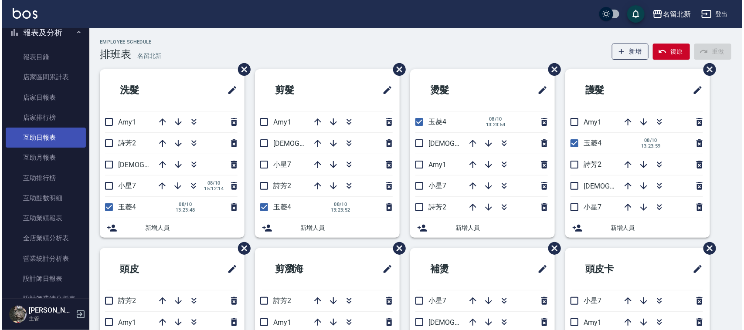
scroll to position [272, 0]
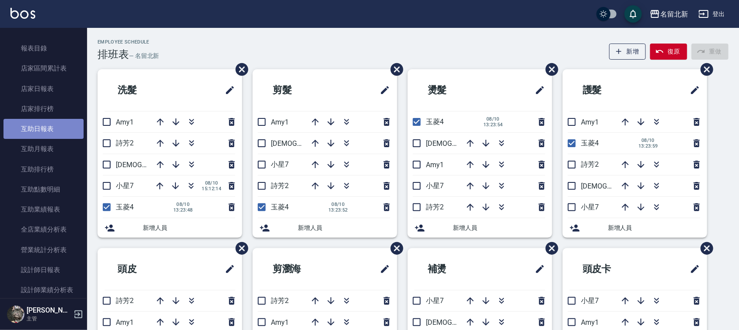
click at [46, 125] on link "互助日報表" at bounding box center [43, 129] width 80 height 20
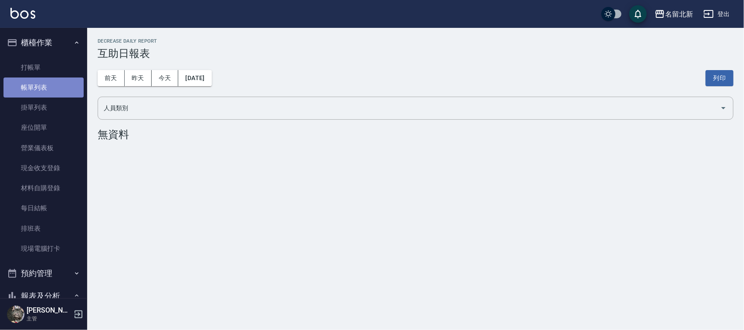
click at [53, 86] on link "帳單列表" at bounding box center [43, 88] width 80 height 20
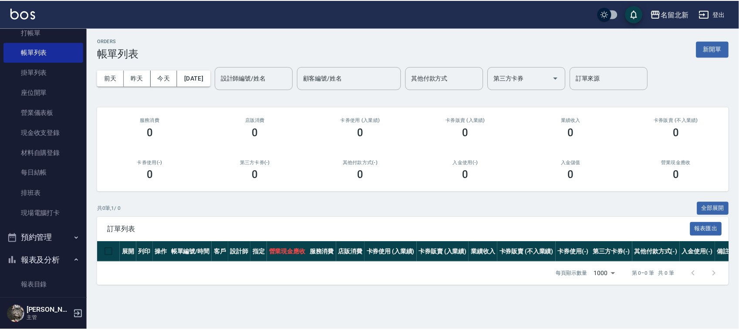
scroll to position [54, 0]
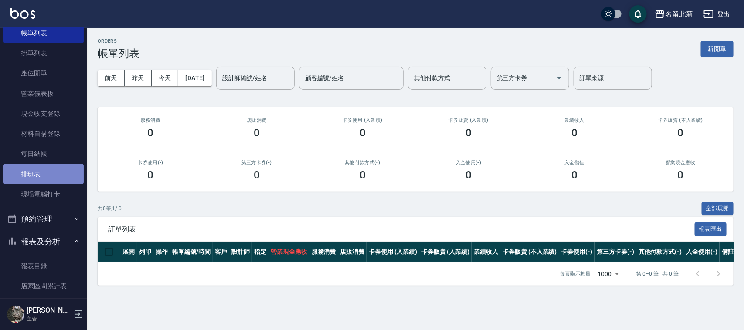
click at [46, 167] on link "排班表" at bounding box center [43, 174] width 80 height 20
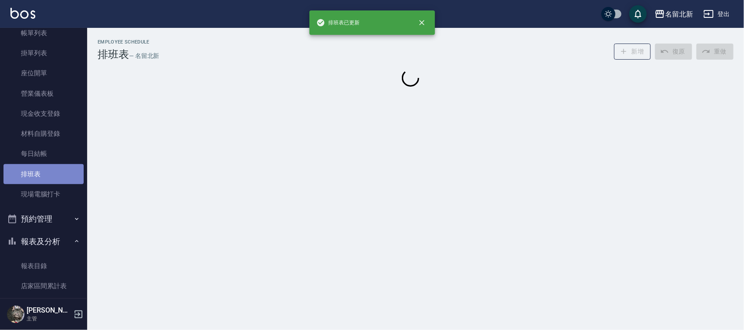
click at [46, 168] on link "排班表" at bounding box center [43, 174] width 80 height 20
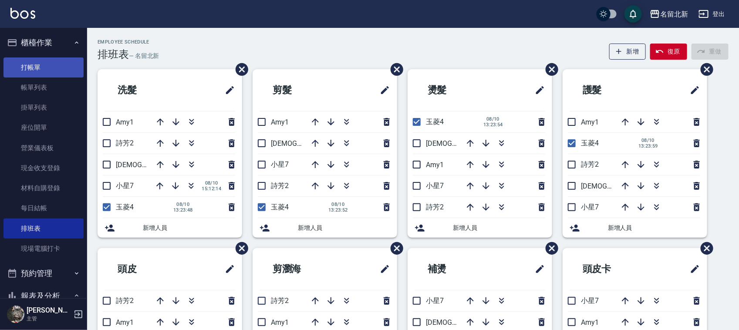
click at [36, 69] on link "打帳單" at bounding box center [43, 68] width 80 height 20
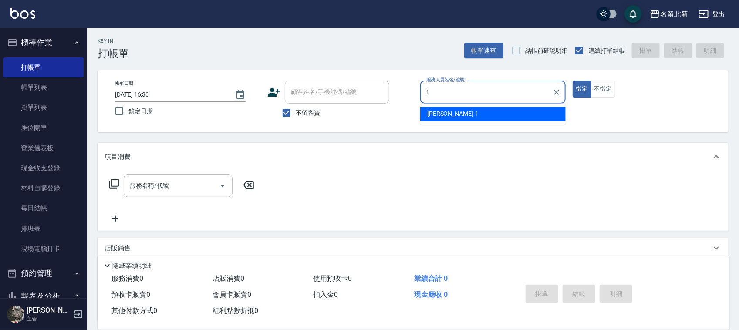
type input "[PERSON_NAME]-1"
type button "true"
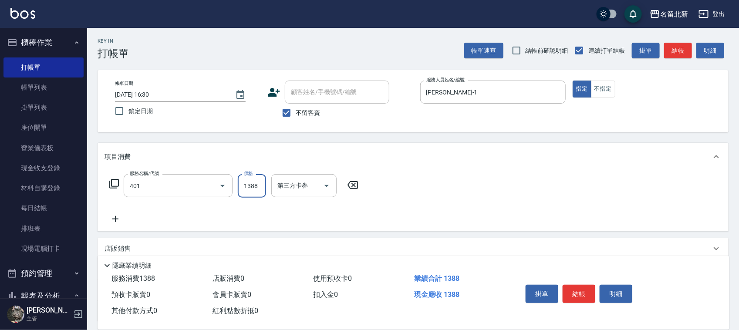
type input "燙髮(401)"
type input "2100"
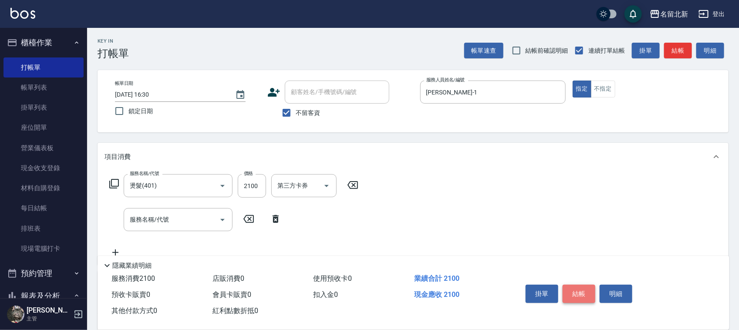
click at [582, 286] on button "結帳" at bounding box center [579, 294] width 33 height 18
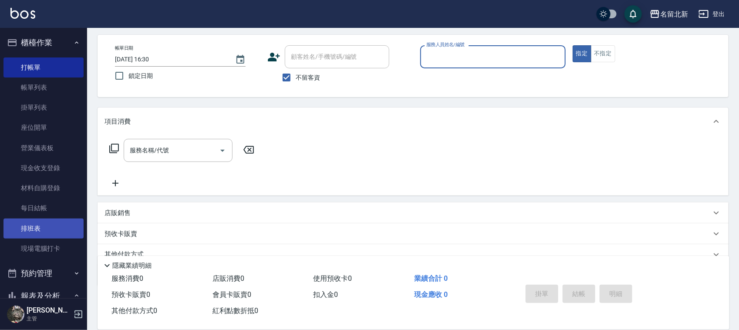
scroll to position [54, 0]
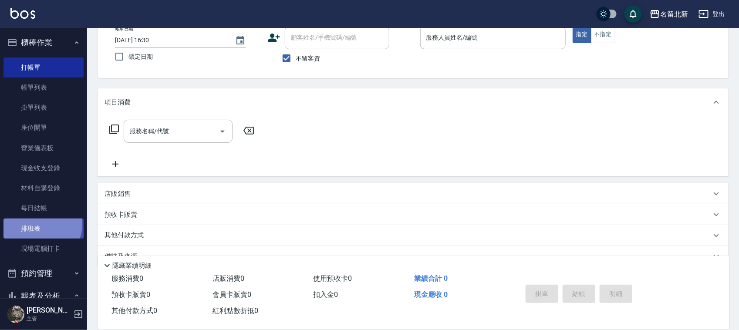
click at [37, 223] on link "排班表" at bounding box center [43, 229] width 80 height 20
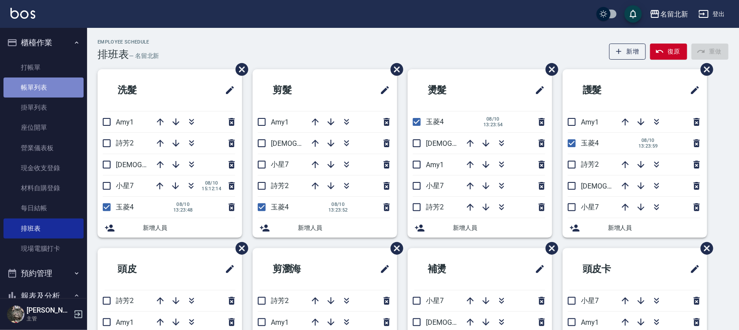
click at [64, 87] on link "帳單列表" at bounding box center [43, 88] width 80 height 20
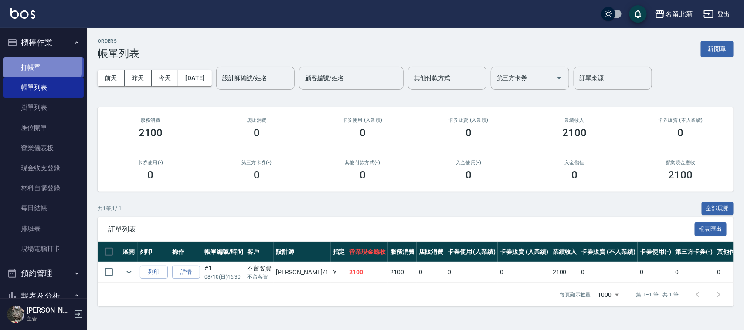
click at [42, 66] on link "打帳單" at bounding box center [43, 68] width 80 height 20
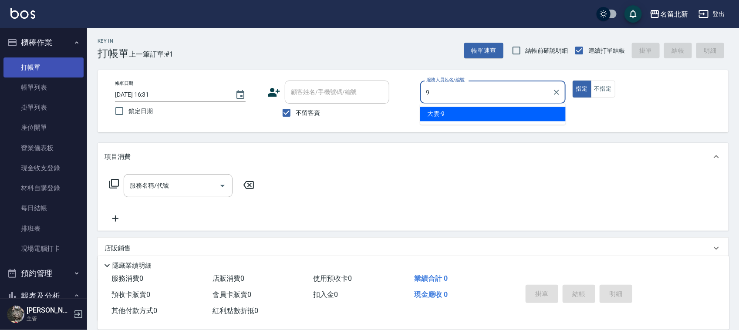
type input "大雲-9"
type button "true"
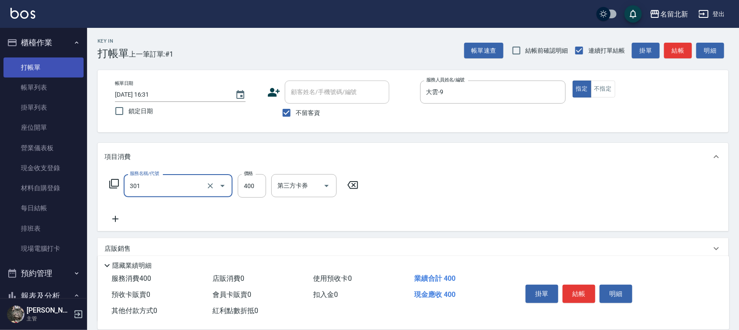
type input "造型剪髮(301)"
type input "380"
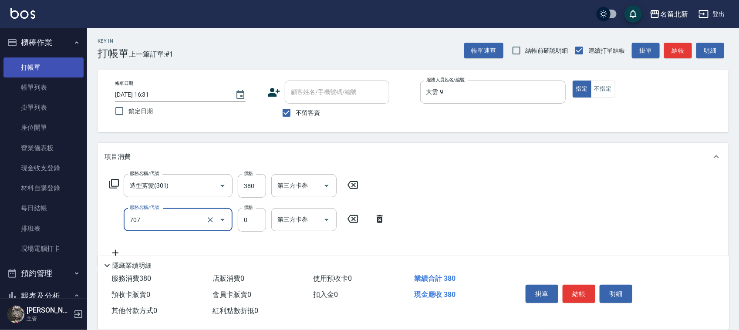
type input "互助70(707)"
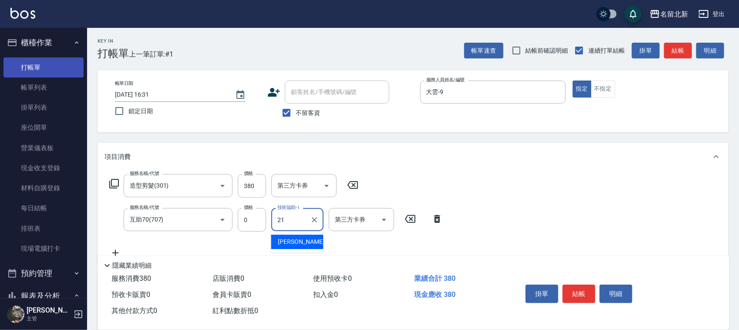
type input "[PERSON_NAME]-21"
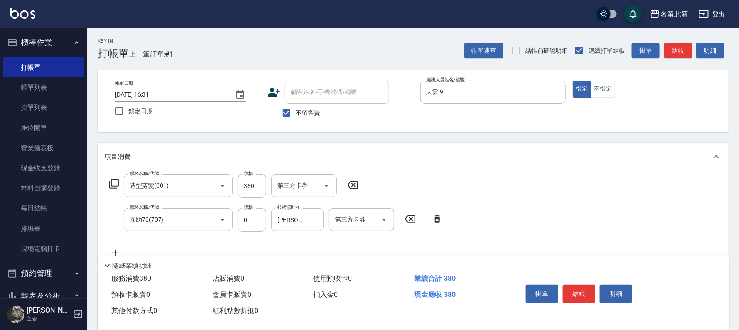
click at [563, 281] on div "掛單 結帳 明細" at bounding box center [579, 294] width 114 height 27
click at [573, 287] on button "結帳" at bounding box center [579, 294] width 33 height 18
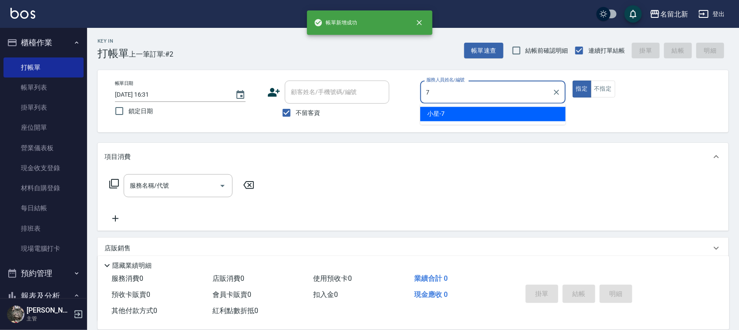
type input "小星-7"
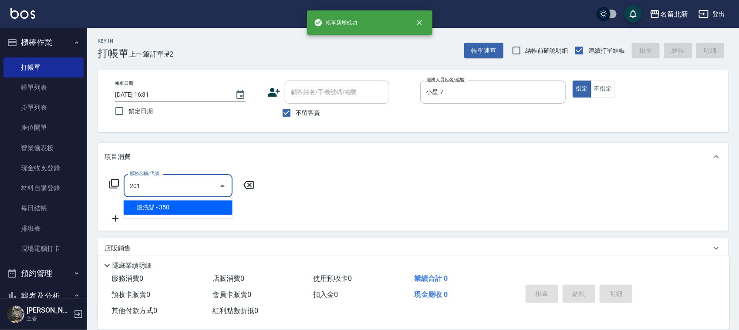
type input "一般洗髮(201)"
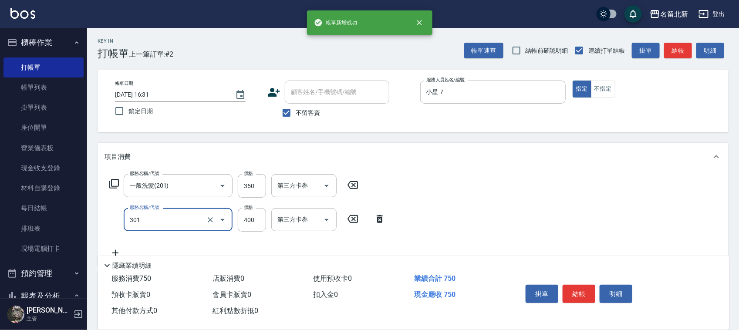
type input "造型剪髮(301)"
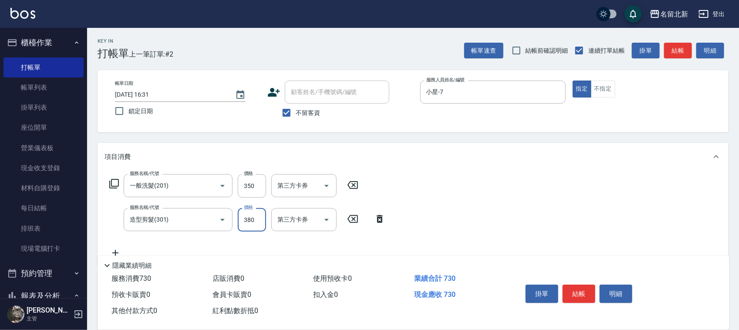
type input "380"
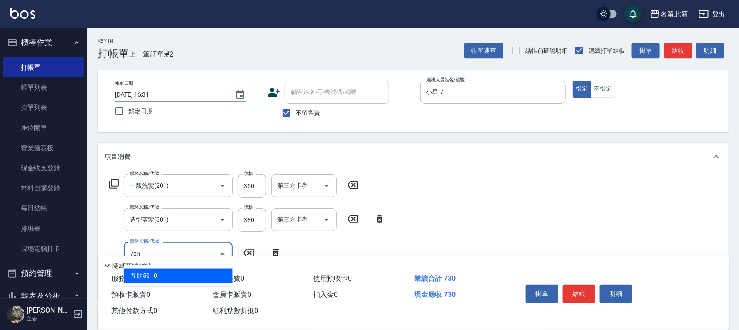
type input "互助50(705)"
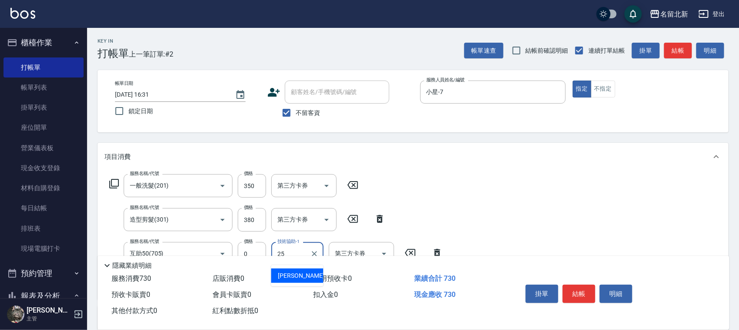
type input "禎禎-25"
click at [575, 285] on button "結帳" at bounding box center [579, 294] width 33 height 18
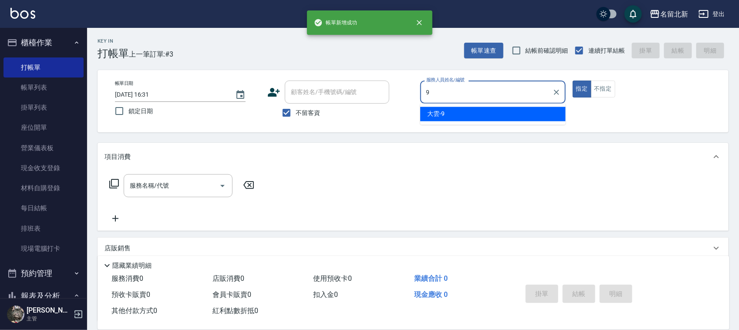
type input "大雲-9"
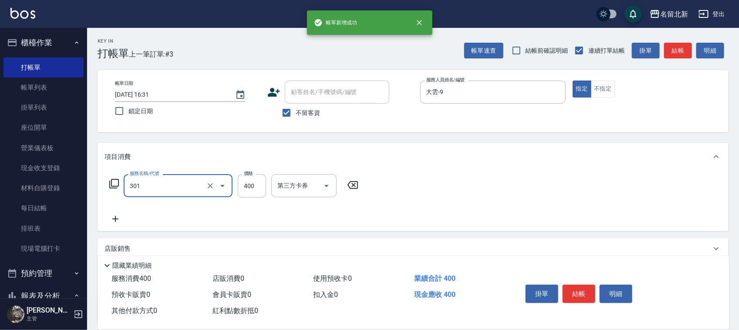
type input "造型剪髮(301)"
type input "380"
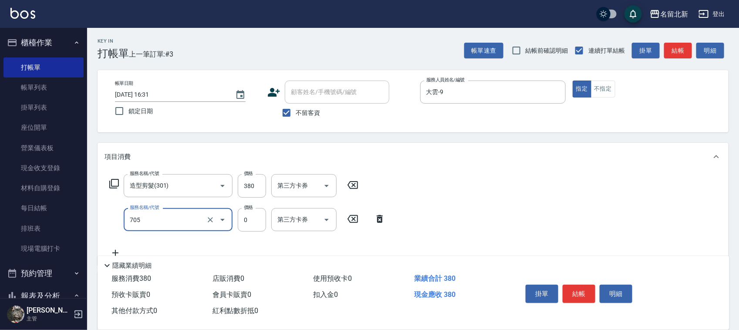
type input "互助50(705)"
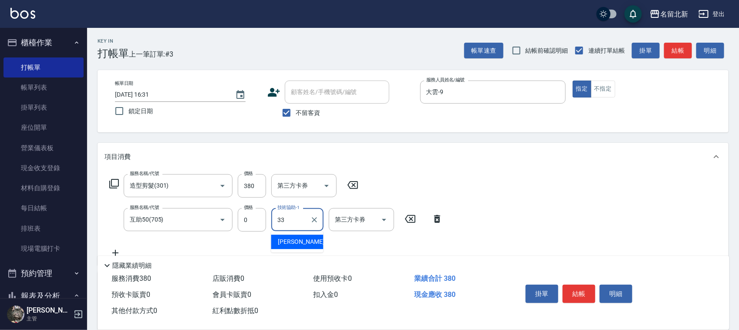
type input "[PERSON_NAME]-33"
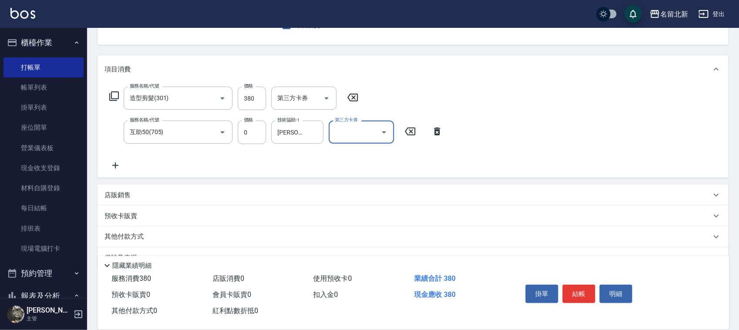
scroll to position [108, 0]
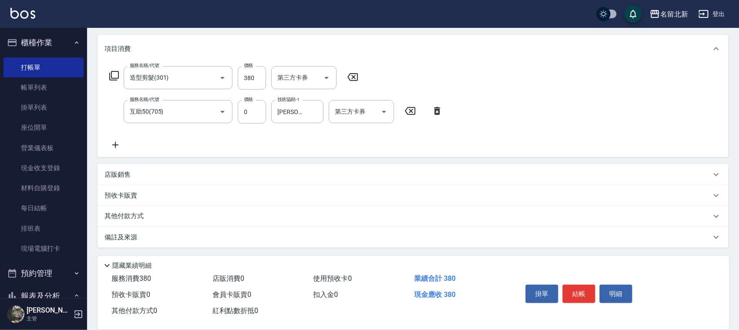
click at [125, 212] on p "其他付款方式" at bounding box center [127, 217] width 44 height 10
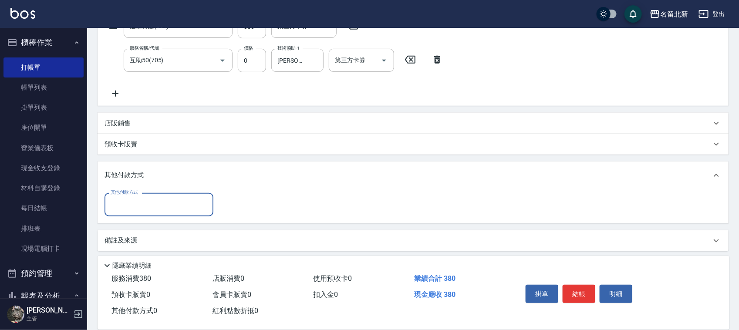
scroll to position [160, 0]
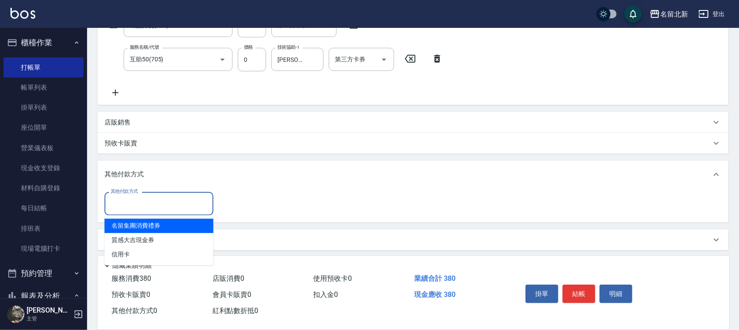
click at [123, 197] on input "其他付款方式" at bounding box center [159, 203] width 101 height 15
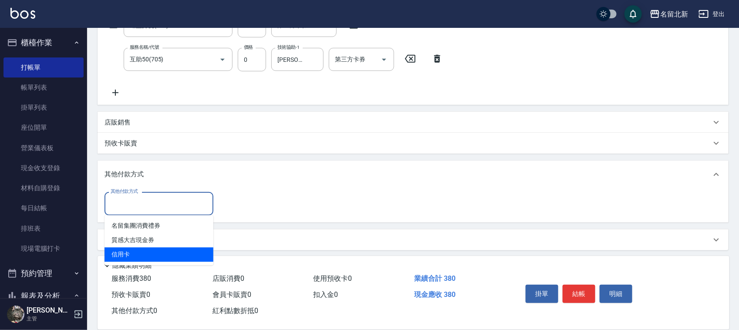
click at [159, 251] on span "信用卡" at bounding box center [159, 255] width 109 height 14
type input "信用卡"
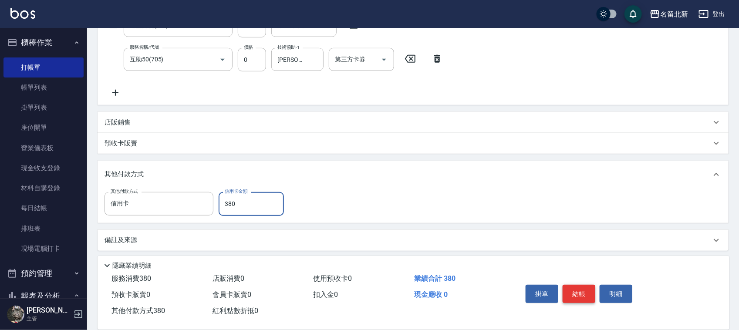
type input "380"
click at [583, 289] on button "結帳" at bounding box center [579, 294] width 33 height 18
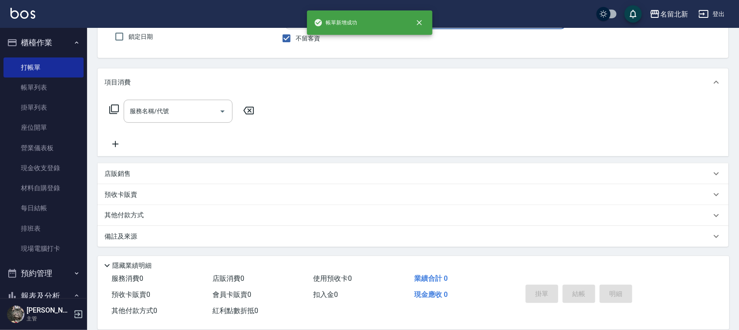
scroll to position [0, 0]
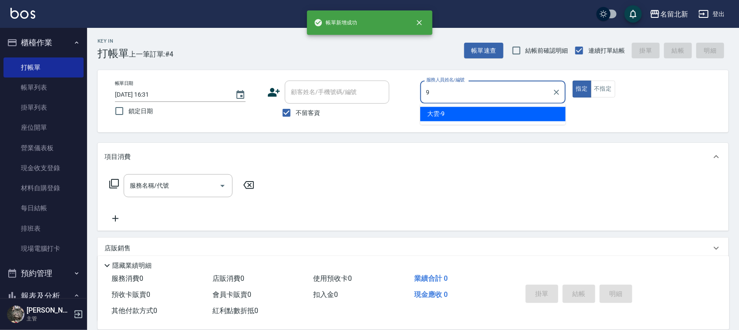
type input "大雲-9"
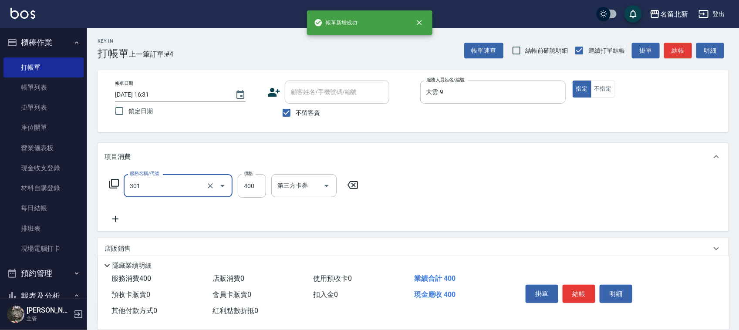
type input "造型剪髮(301)"
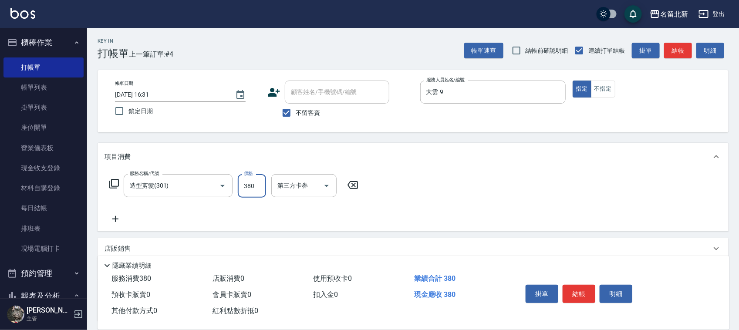
type input "380"
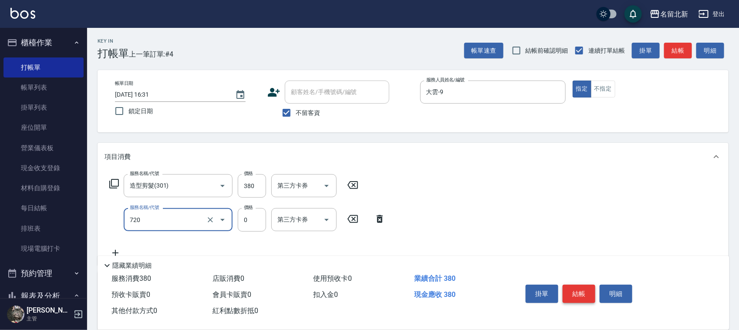
type input "互助200(720)"
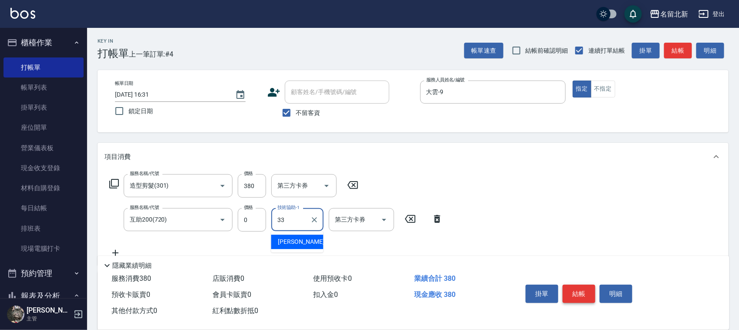
type input "[PERSON_NAME]-33"
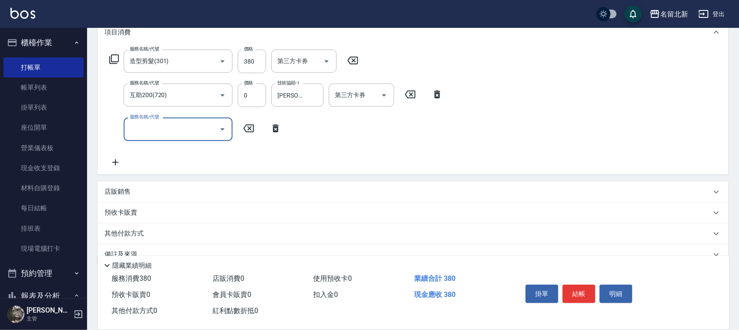
scroll to position [142, 0]
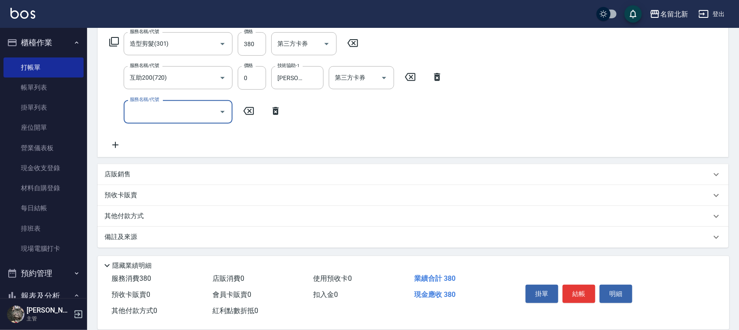
drag, startPoint x: 144, startPoint y: 220, endPoint x: 139, endPoint y: 221, distance: 5.8
click at [140, 220] on p "其他付款方式" at bounding box center [127, 217] width 44 height 10
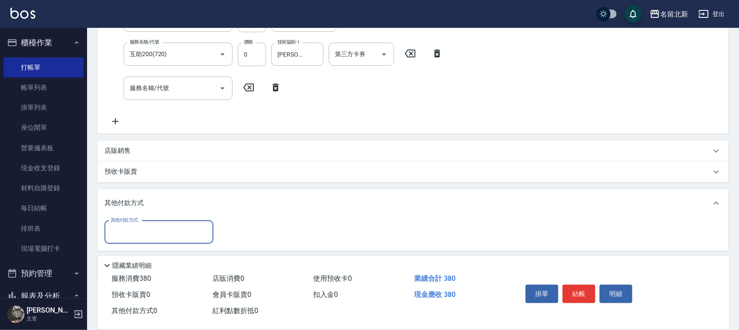
scroll to position [178, 0]
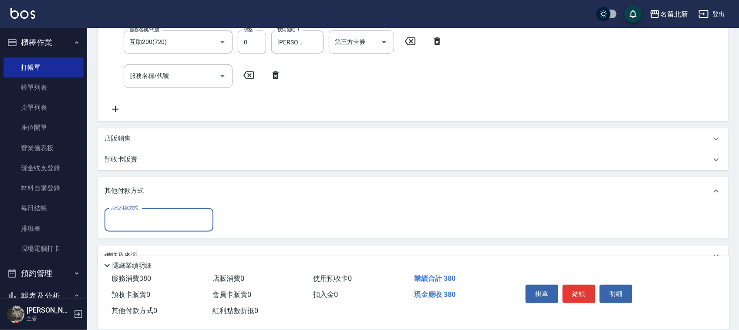
click at [120, 224] on input "其他付款方式" at bounding box center [159, 220] width 101 height 15
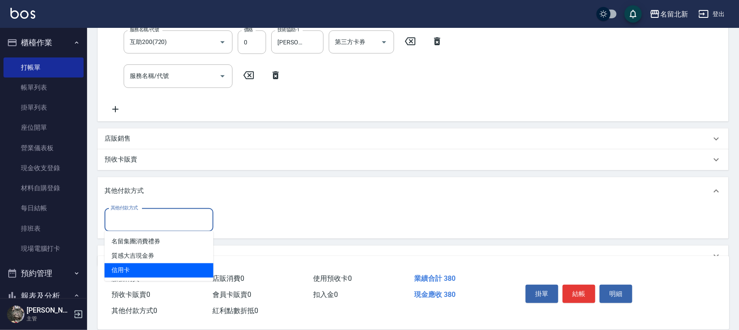
click at [129, 269] on span "信用卡" at bounding box center [159, 271] width 109 height 14
type input "信用卡"
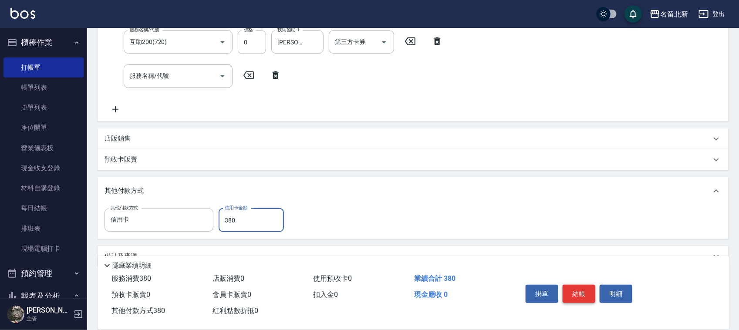
type input "380"
click at [567, 288] on button "結帳" at bounding box center [579, 294] width 33 height 18
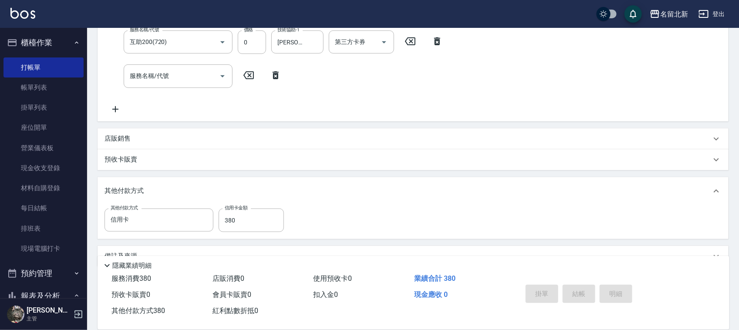
type input "[DATE] 16:32"
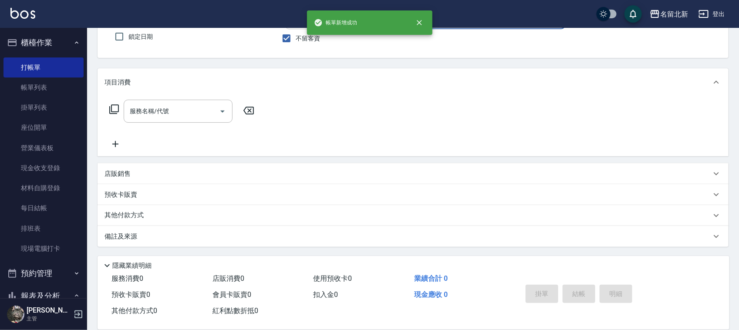
scroll to position [0, 0]
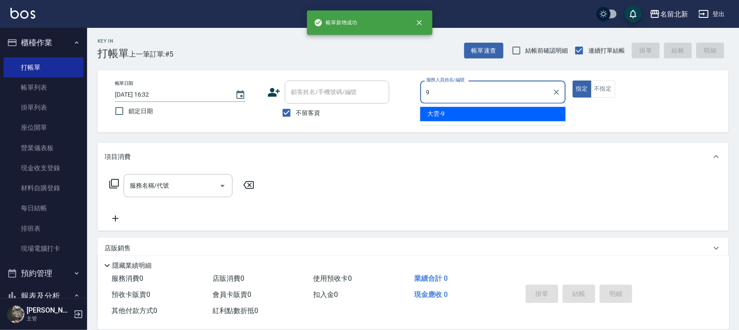
type input "大雲-9"
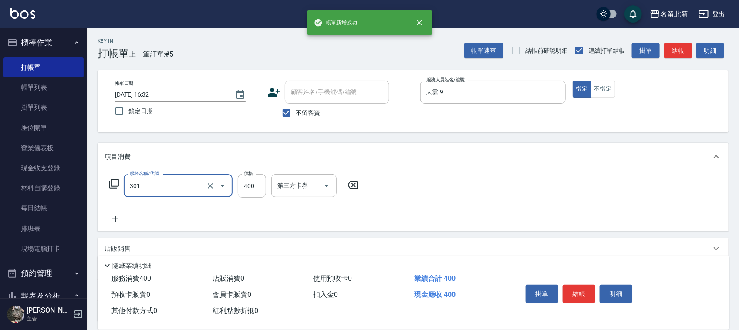
type input "造型剪髮(301)"
type input "280"
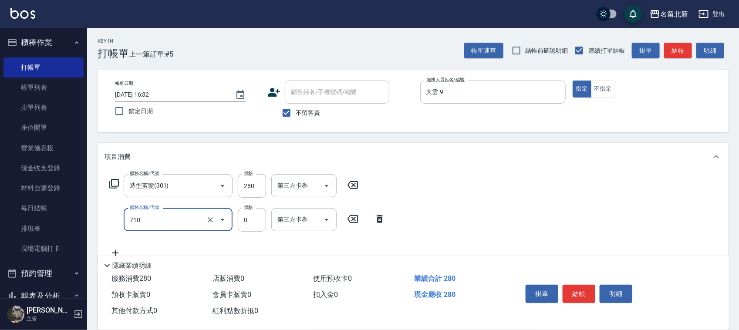
type input "互助100(710)"
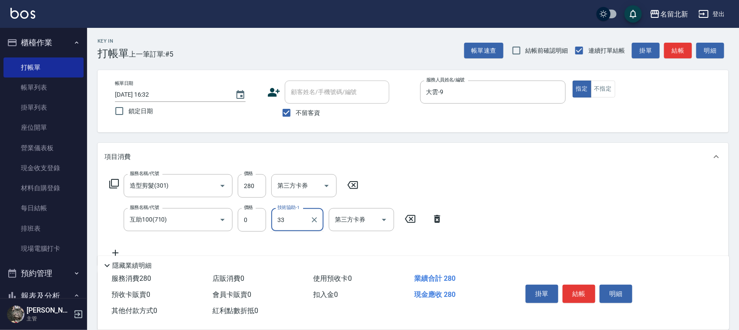
type input "[PERSON_NAME]-33"
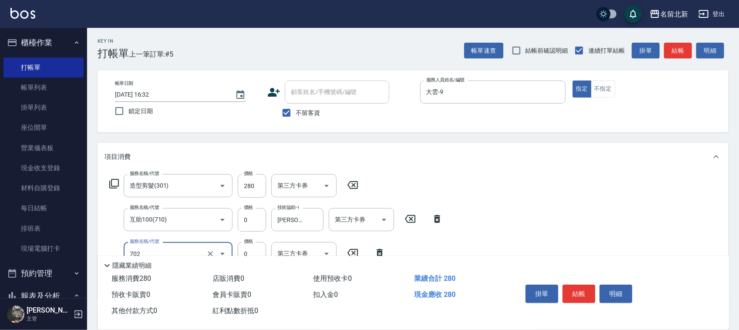
type input "互助20(702)"
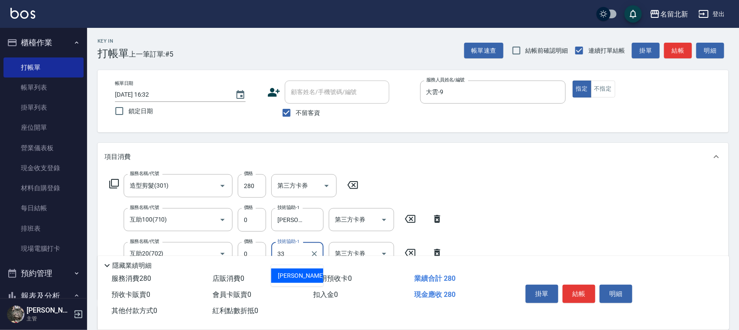
type input "[PERSON_NAME]-33"
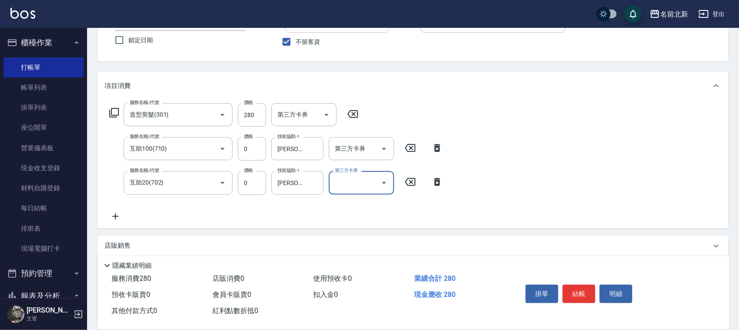
scroll to position [142, 0]
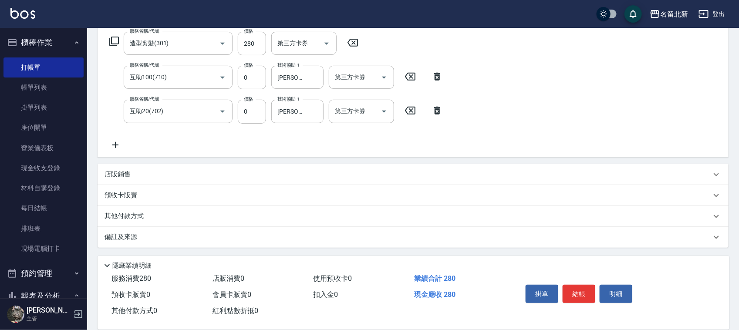
click at [136, 214] on p "其他付款方式" at bounding box center [127, 217] width 44 height 10
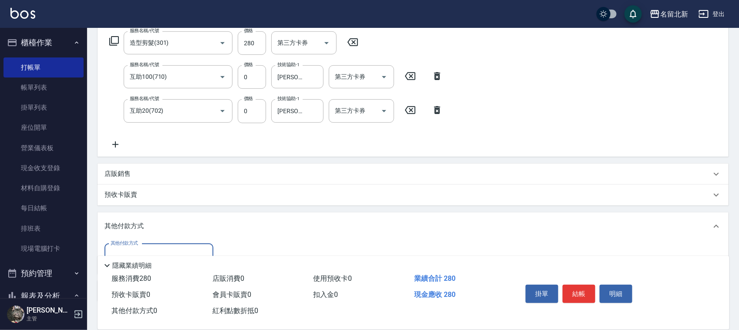
scroll to position [0, 0]
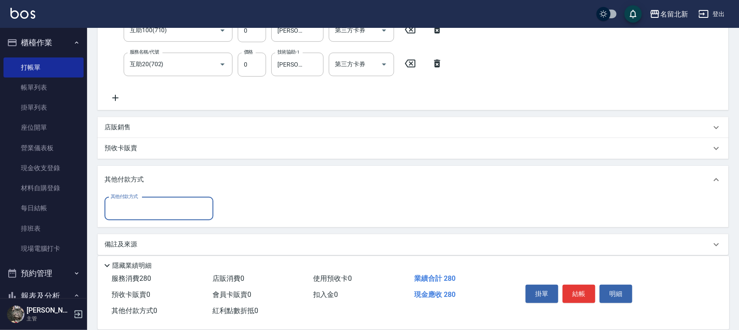
click at [123, 212] on input "其他付款方式" at bounding box center [159, 208] width 101 height 15
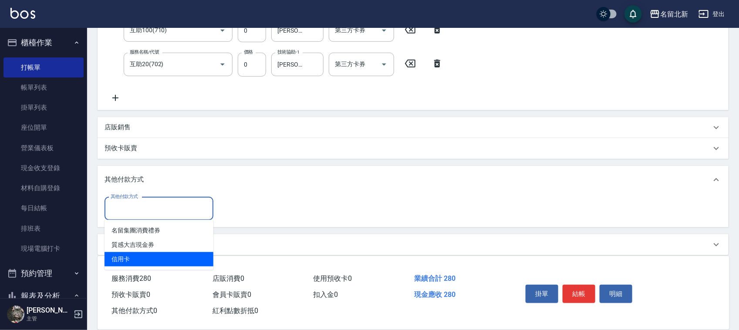
click at [138, 261] on span "信用卡" at bounding box center [159, 259] width 109 height 14
type input "信用卡"
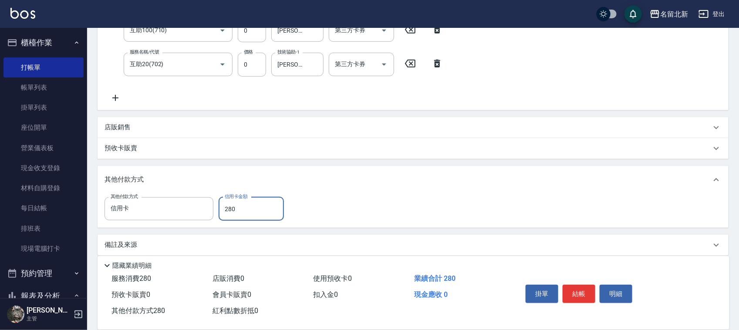
type input "280"
click at [590, 271] on div "掛單 結帳 明細" at bounding box center [615, 295] width 207 height 48
drag, startPoint x: 577, startPoint y: 288, endPoint x: 580, endPoint y: 297, distance: 9.1
click at [577, 288] on button "結帳" at bounding box center [579, 294] width 33 height 18
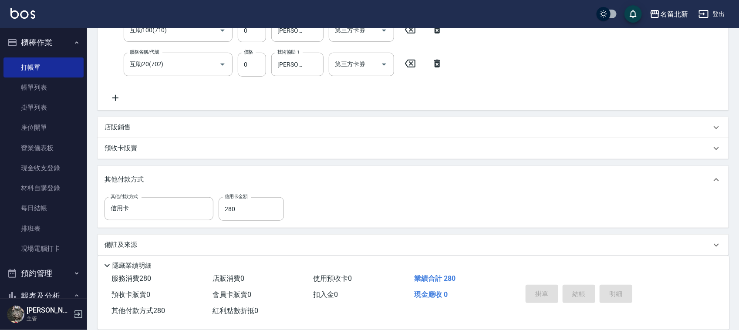
type input "[DATE] 16:33"
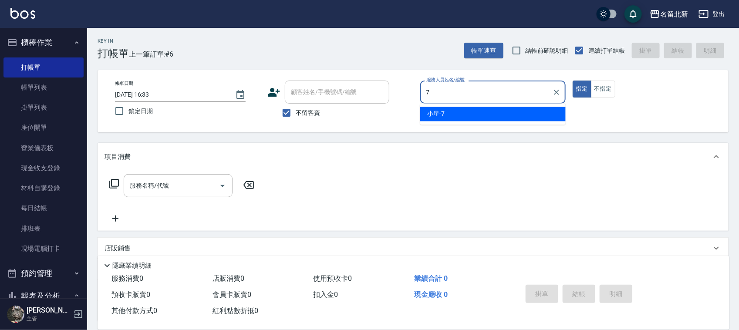
type input "小星-7"
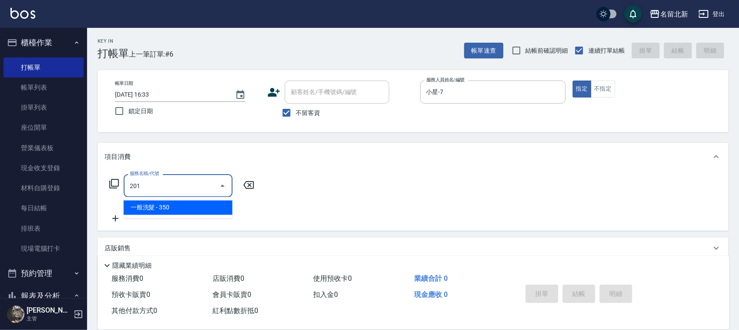
type input "一般洗髮(201)"
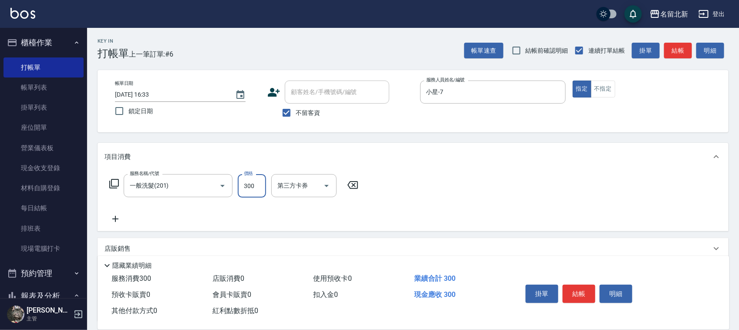
type input "300"
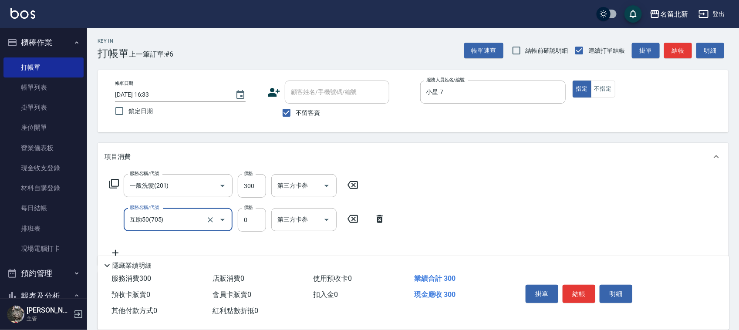
type input "互助50(705)"
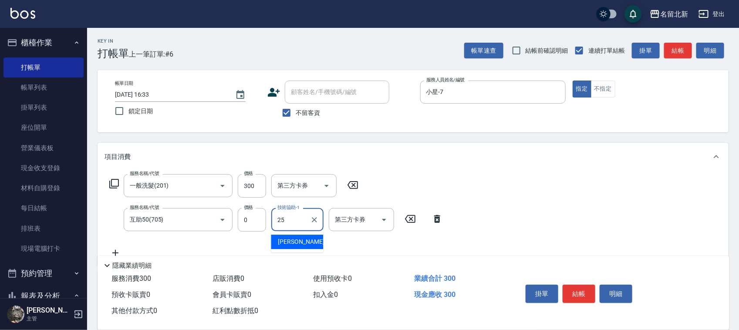
type input "禎禎-25"
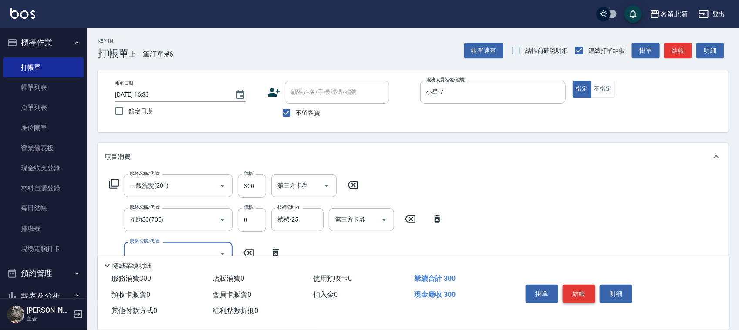
click at [589, 288] on button "結帳" at bounding box center [579, 294] width 33 height 18
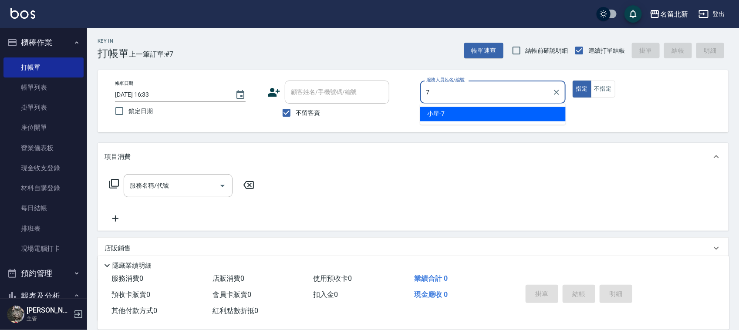
type input "小星-7"
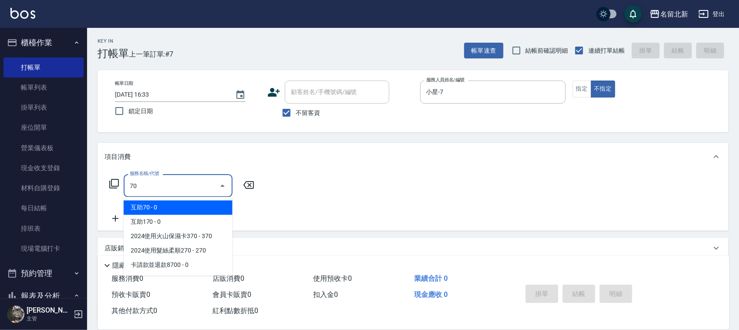
type input "7"
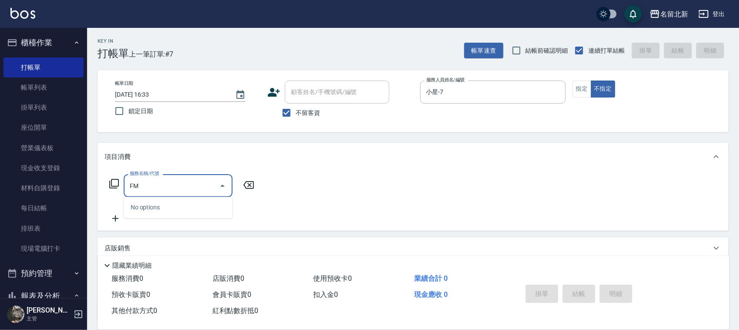
type input "F"
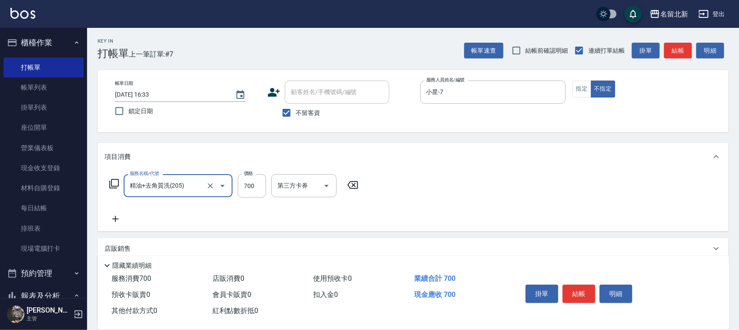
type input "精油+去角質洗(205)"
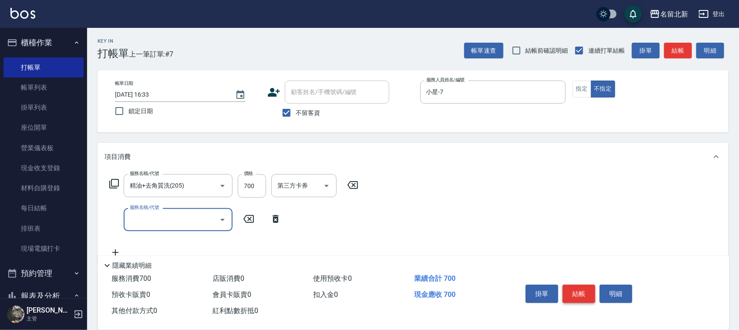
click at [583, 289] on button "結帳" at bounding box center [579, 294] width 33 height 18
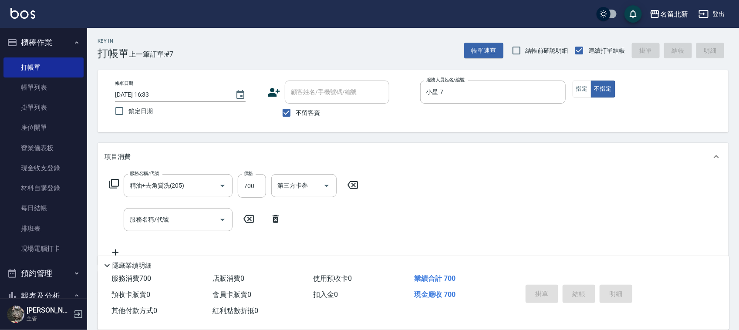
type input "[DATE] 16:34"
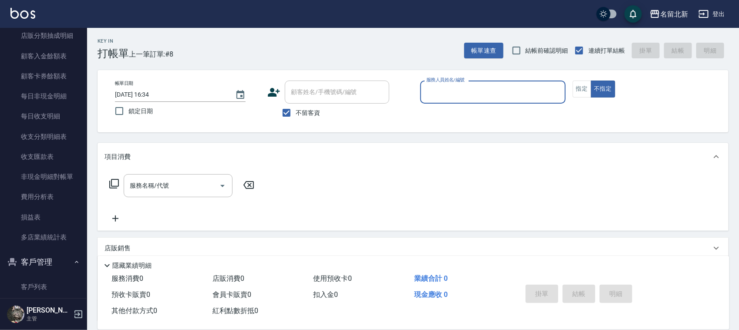
scroll to position [763, 0]
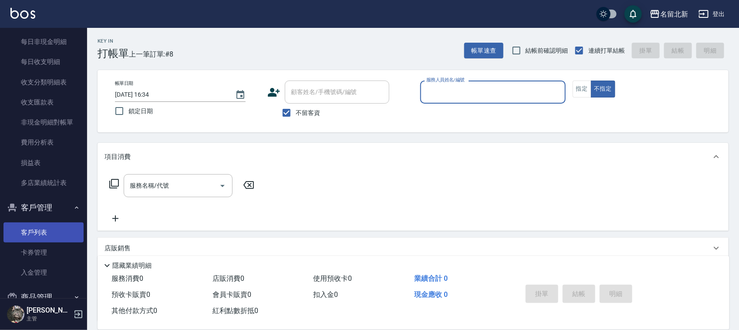
click at [31, 234] on link "客戶列表" at bounding box center [43, 233] width 80 height 20
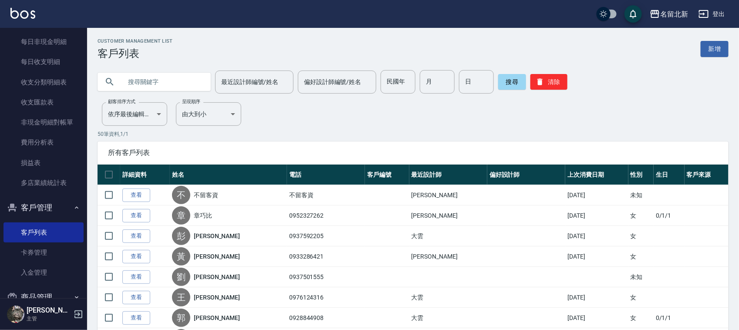
click at [119, 78] on div at bounding box center [154, 82] width 113 height 18
click at [125, 84] on input "text" at bounding box center [163, 82] width 82 height 24
type input "0938698636"
click at [519, 83] on button "搜尋" at bounding box center [513, 82] width 28 height 16
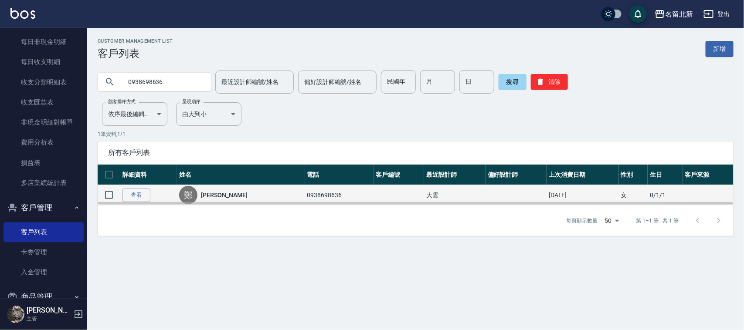
click at [205, 192] on div "[PERSON_NAME]" at bounding box center [240, 195] width 123 height 18
click at [139, 193] on link "查看" at bounding box center [136, 196] width 28 height 14
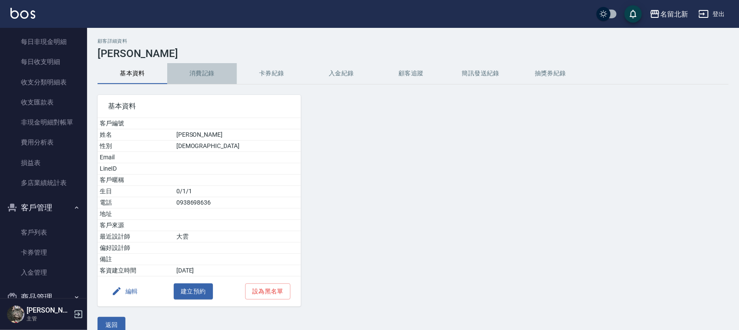
click at [195, 71] on button "消費記錄" at bounding box center [202, 73] width 70 height 21
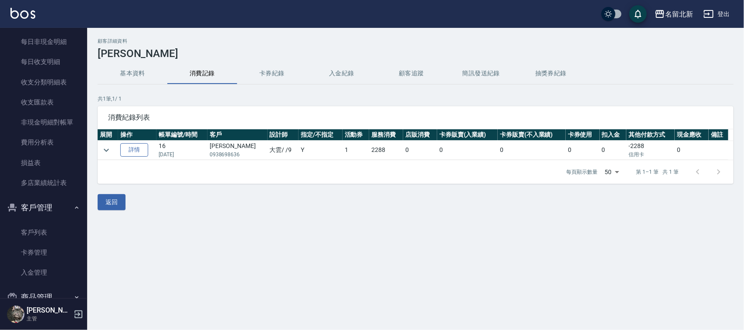
click at [141, 156] on link "詳情" at bounding box center [134, 150] width 28 height 14
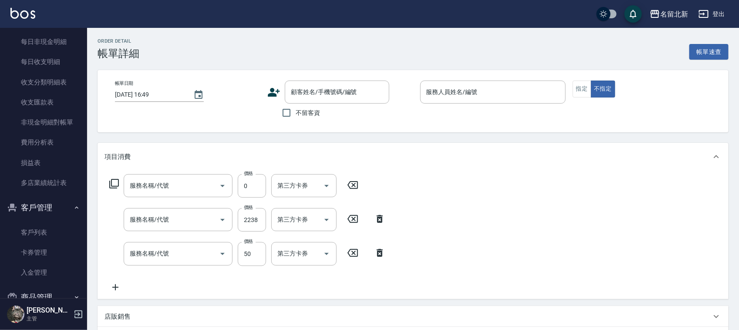
type input "[DATE] 19:04"
type input "大雲-9"
type input "互助50(705)"
type input "燙髮(401)"
type input "入公司(p01)"
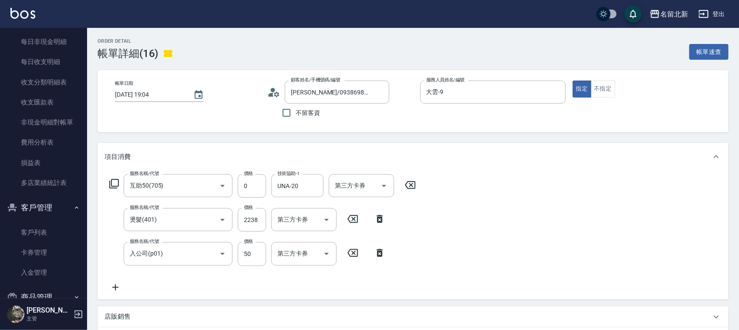
type input "[PERSON_NAME]/0938698636/null"
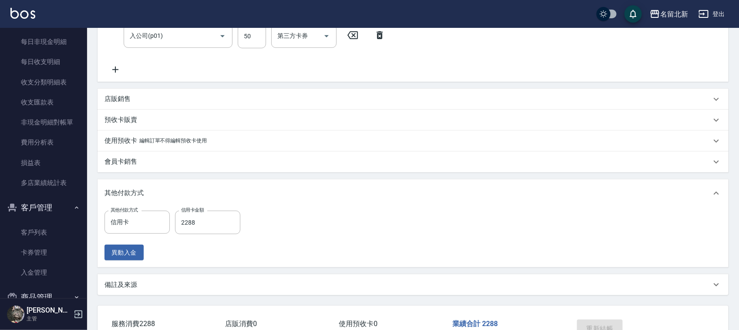
scroll to position [163, 0]
